Goal: Check status: Check status

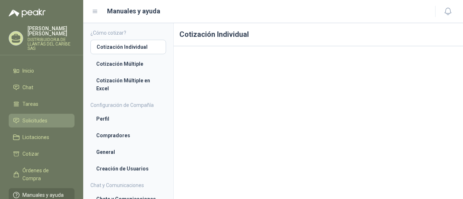
click at [48, 122] on li "Solicitudes" at bounding box center [41, 121] width 57 height 8
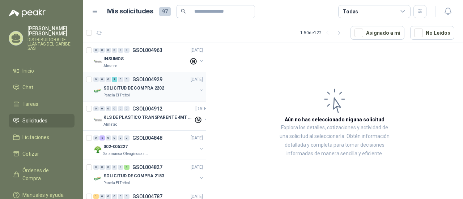
click at [146, 88] on p "SOLICITUD DE COMPRA 2202" at bounding box center [134, 88] width 61 height 7
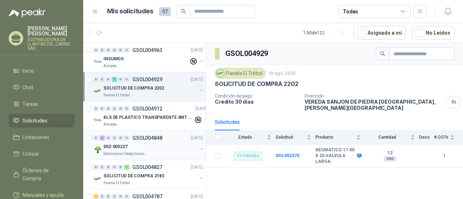
click at [158, 147] on div "002-005227" at bounding box center [151, 147] width 94 height 9
